Goal: Navigation & Orientation: Find specific page/section

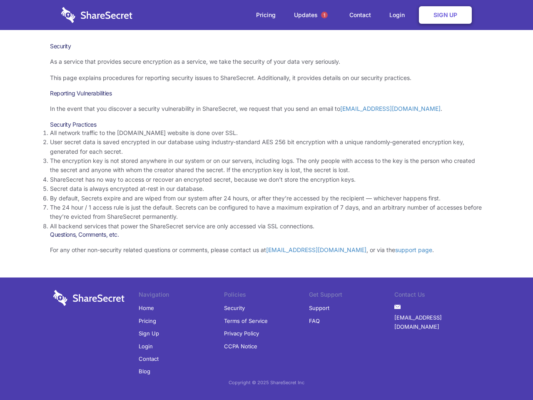
click at [266, 200] on li "By default, Secrets expire and are wiped from our system after 24 hours, or aft…" at bounding box center [266, 198] width 433 height 9
click at [324, 15] on span "1" at bounding box center [324, 15] width 7 height 7
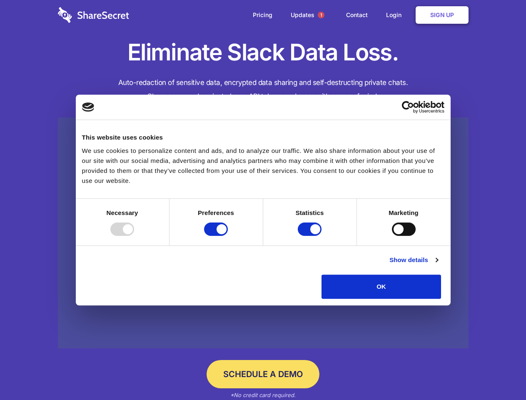
click at [134, 236] on div at bounding box center [122, 228] width 24 height 13
click at [228, 236] on input "Preferences" at bounding box center [216, 228] width 24 height 13
checkbox input "false"
click at [311, 236] on input "Statistics" at bounding box center [310, 228] width 24 height 13
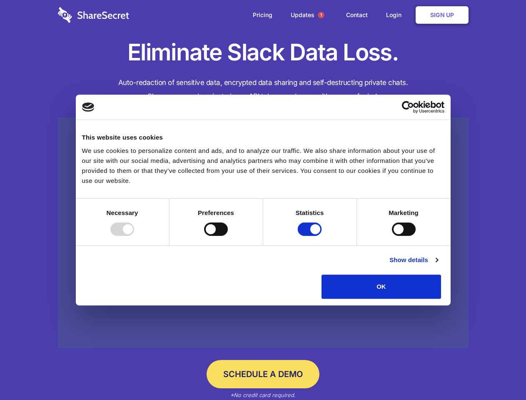
checkbox input "false"
click at [392, 236] on input "Marketing" at bounding box center [404, 228] width 24 height 13
checkbox input "true"
click at [438, 265] on link "Show details" at bounding box center [413, 260] width 48 height 10
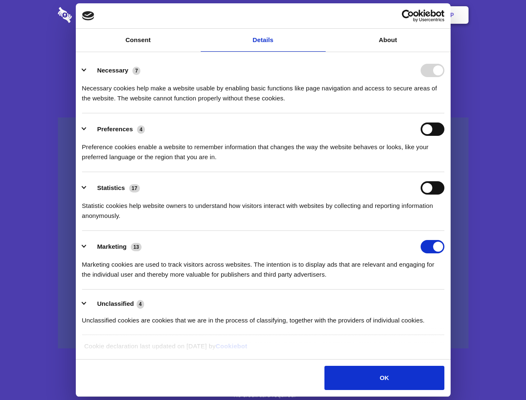
click at [444, 113] on li "Necessary 7 Necessary cookies help make a website usable by enabling basic func…" at bounding box center [263, 84] width 362 height 59
click at [321, 15] on span "1" at bounding box center [321, 15] width 7 height 7
